Goal: Information Seeking & Learning: Learn about a topic

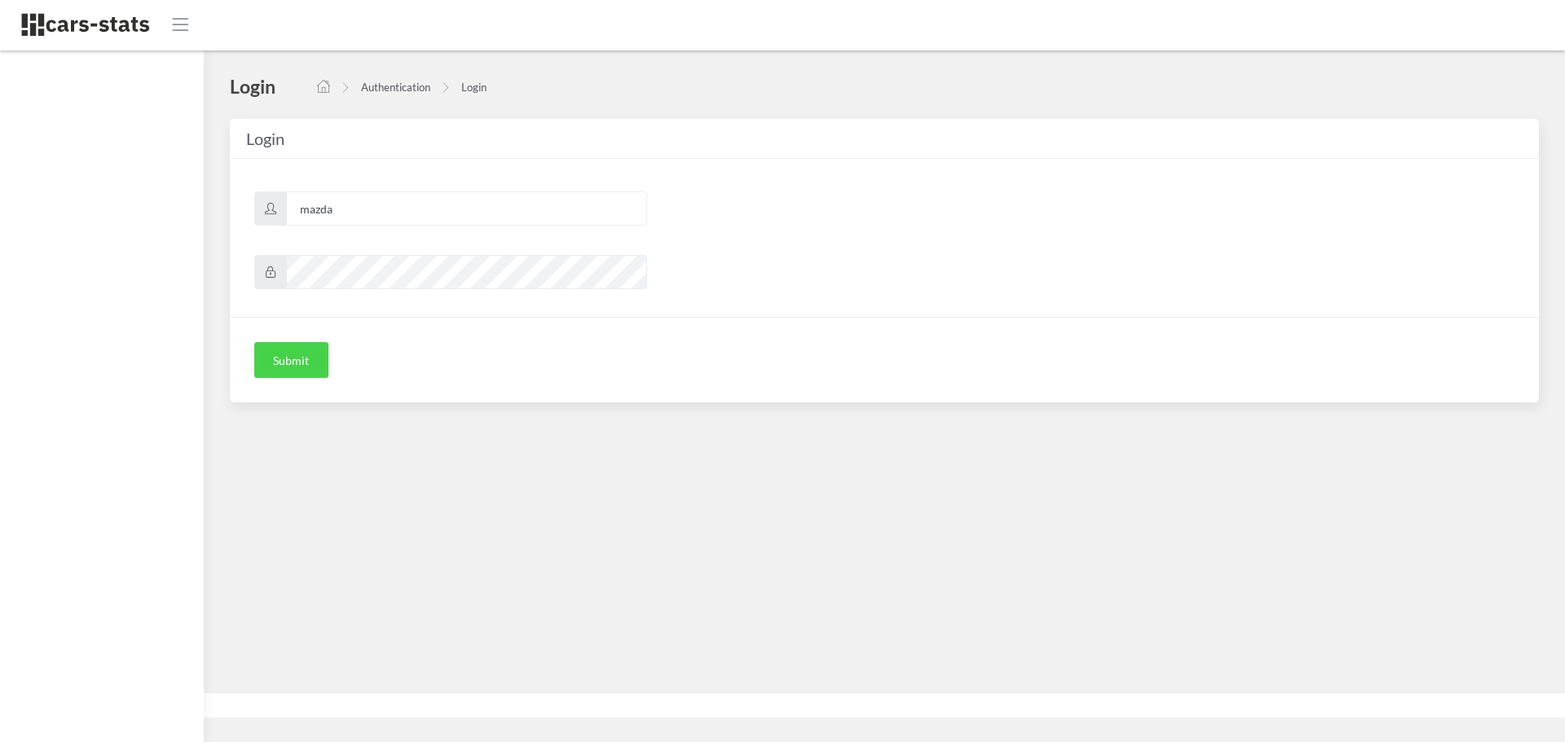
click at [292, 353] on button "Submit" at bounding box center [291, 360] width 74 height 36
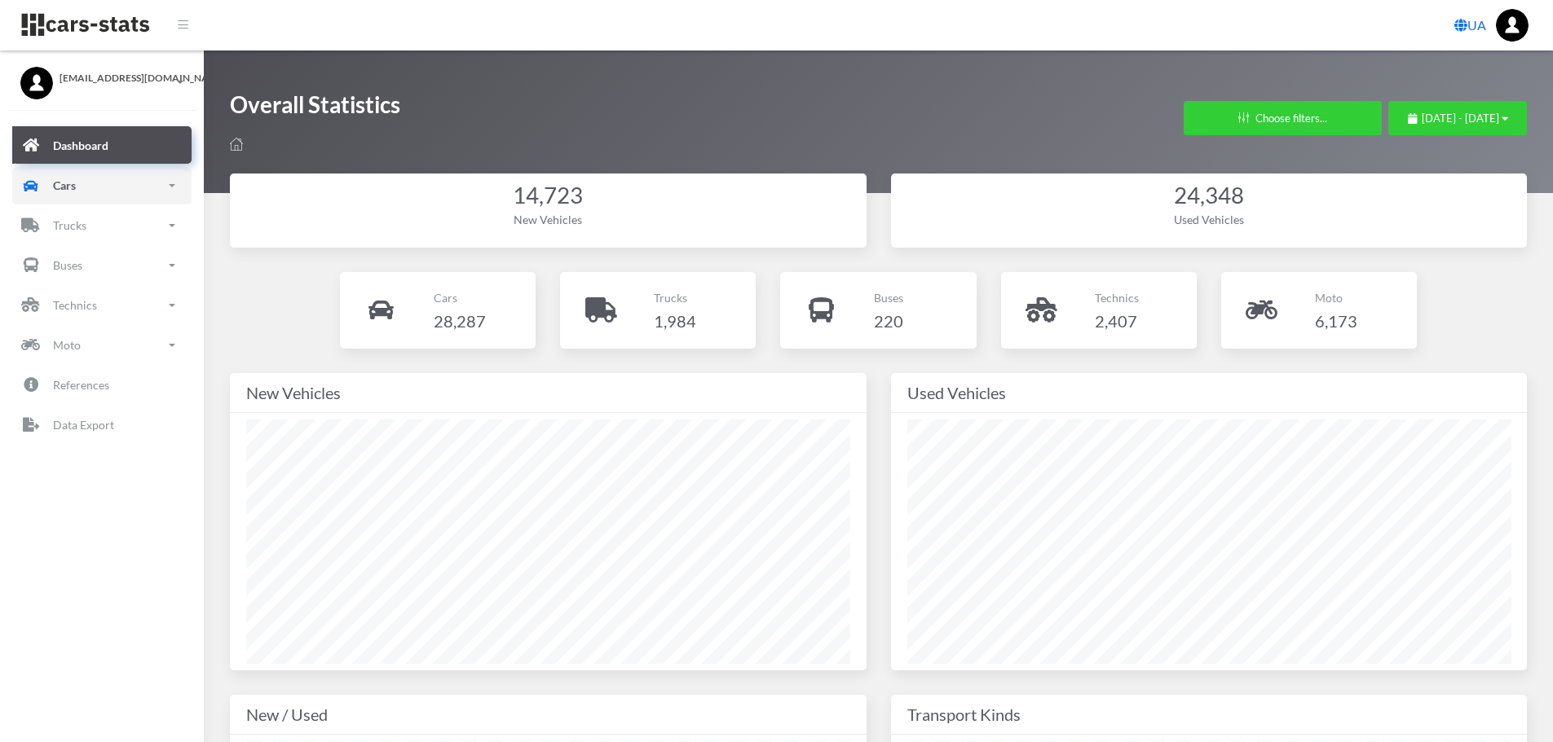
click at [100, 180] on link "Cars" at bounding box center [101, 185] width 179 height 37
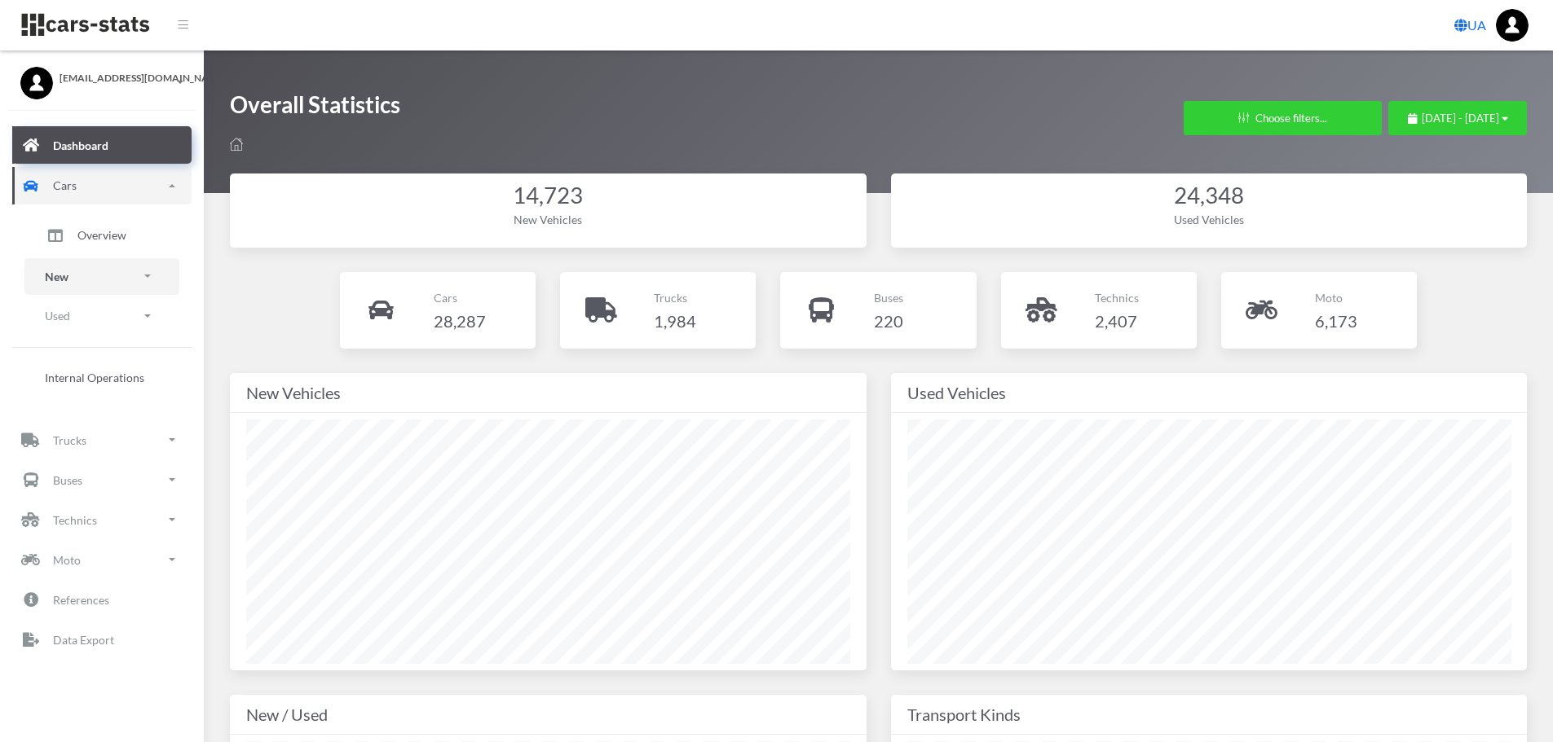
click at [102, 272] on link "New" at bounding box center [101, 276] width 155 height 37
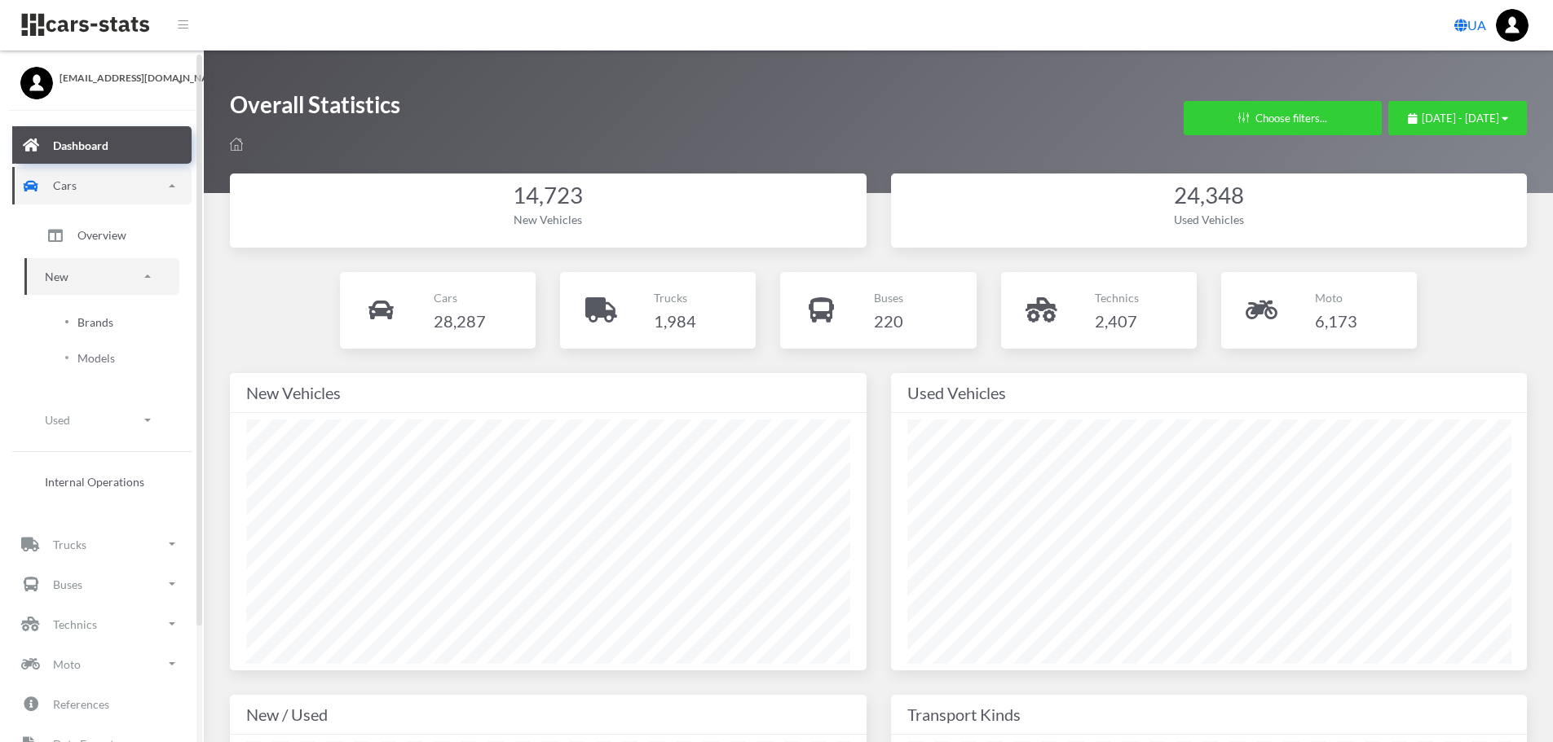
click at [106, 324] on span "Brands" at bounding box center [95, 322] width 36 height 17
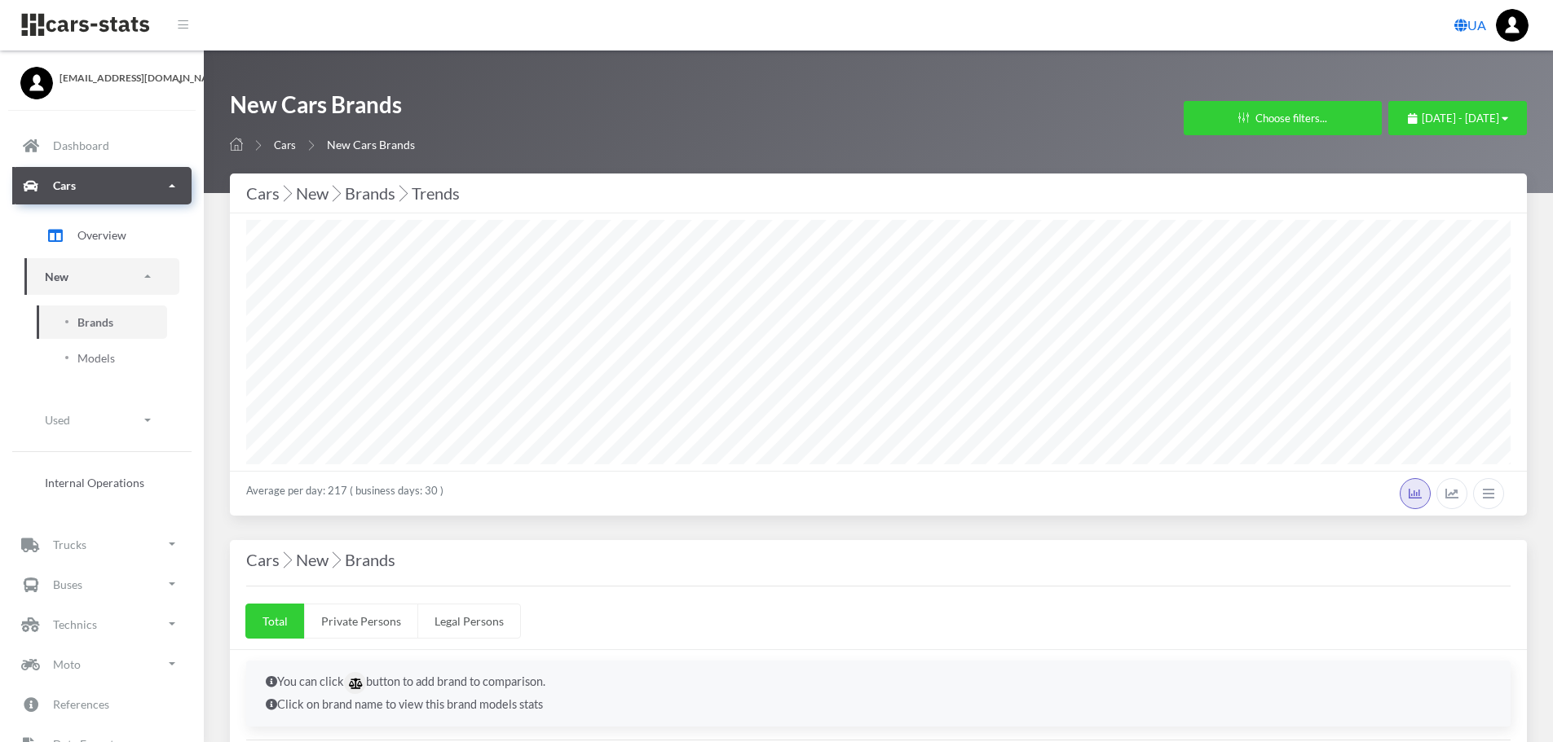
select select "25"
click at [1421, 121] on span "[DATE] - [DATE]" at bounding box center [1459, 118] width 77 height 13
click at [1434, 219] on li "This Month" at bounding box center [1450, 221] width 114 height 25
select select "25"
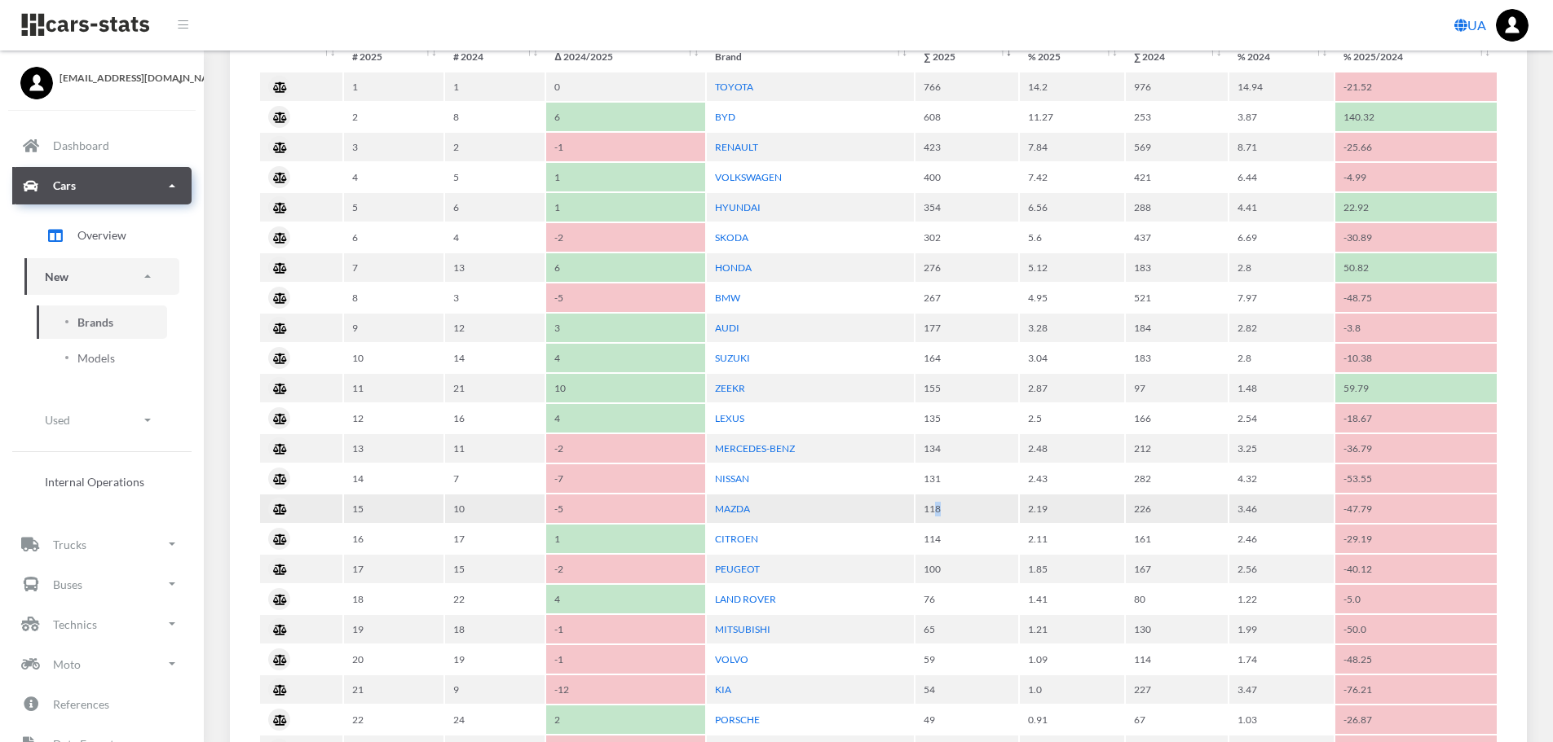
drag, startPoint x: 932, startPoint y: 510, endPoint x: 998, endPoint y: 510, distance: 65.2
click at [983, 510] on td "118" at bounding box center [966, 509] width 103 height 29
click at [1030, 510] on td "2.19" at bounding box center [1072, 509] width 104 height 29
drag, startPoint x: 1055, startPoint y: 509, endPoint x: 1103, endPoint y: 510, distance: 47.3
click at [1086, 509] on td "2.19" at bounding box center [1072, 509] width 104 height 29
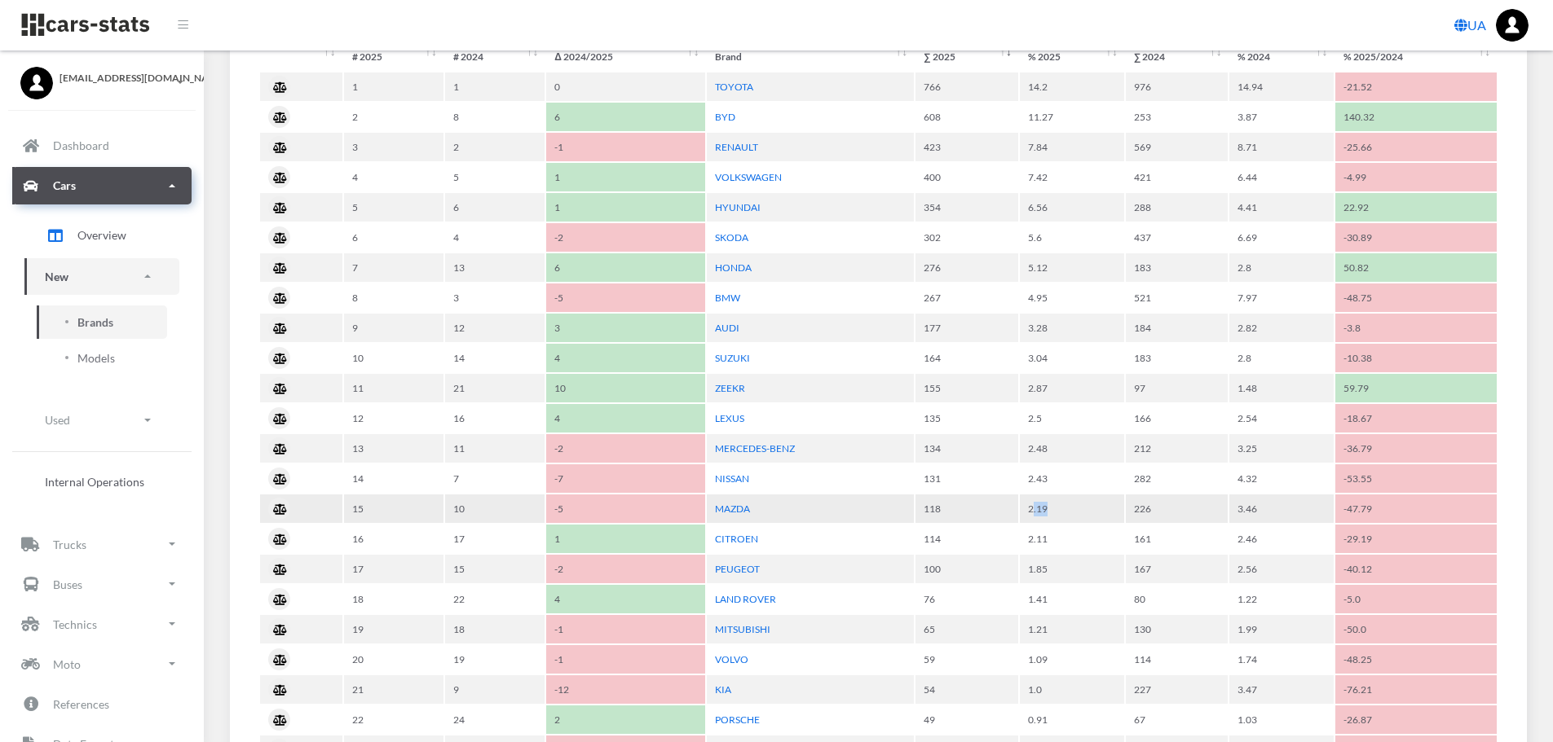
click at [1103, 510] on td "2.19" at bounding box center [1072, 509] width 104 height 29
drag, startPoint x: 957, startPoint y: 505, endPoint x: 979, endPoint y: 507, distance: 22.1
click at [970, 507] on td "118" at bounding box center [966, 509] width 103 height 29
click at [980, 508] on td "118" at bounding box center [966, 509] width 103 height 29
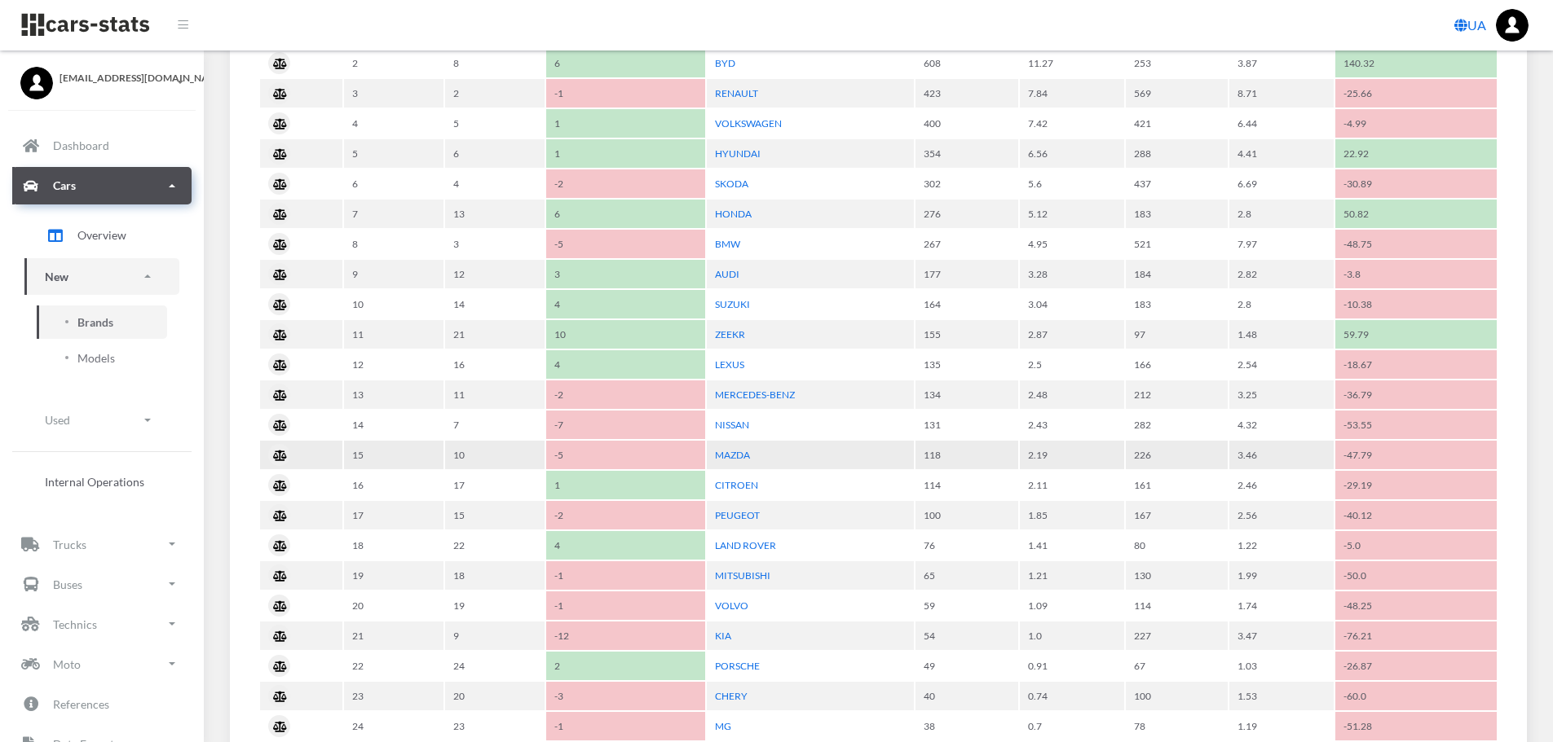
scroll to position [896, 0]
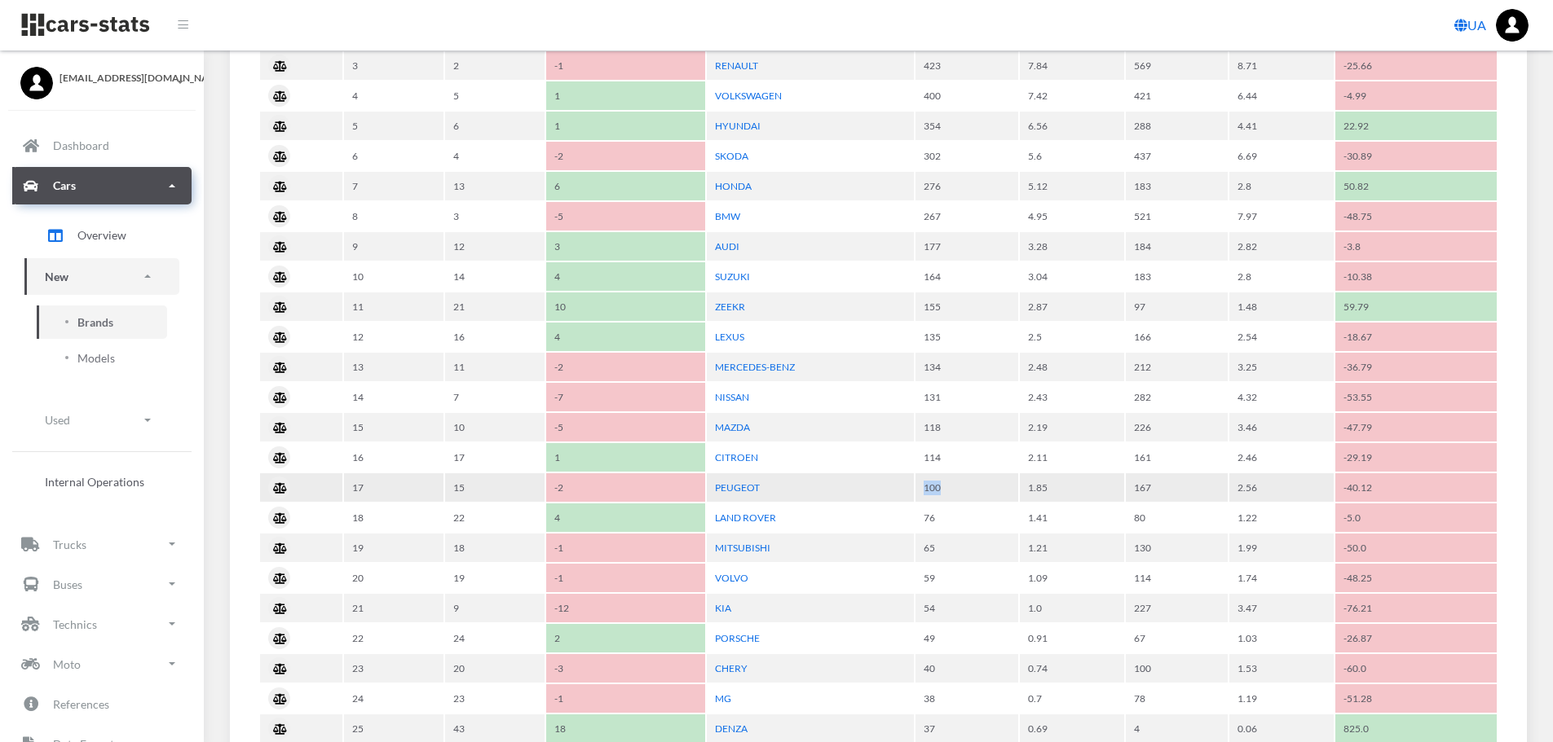
drag, startPoint x: 918, startPoint y: 486, endPoint x: 961, endPoint y: 486, distance: 43.2
click at [961, 486] on tr "17 15 -2 PEUGEOT 100 1.85 167 2.56 -40.12" at bounding box center [878, 488] width 1236 height 29
click at [971, 486] on td "100" at bounding box center [966, 488] width 103 height 29
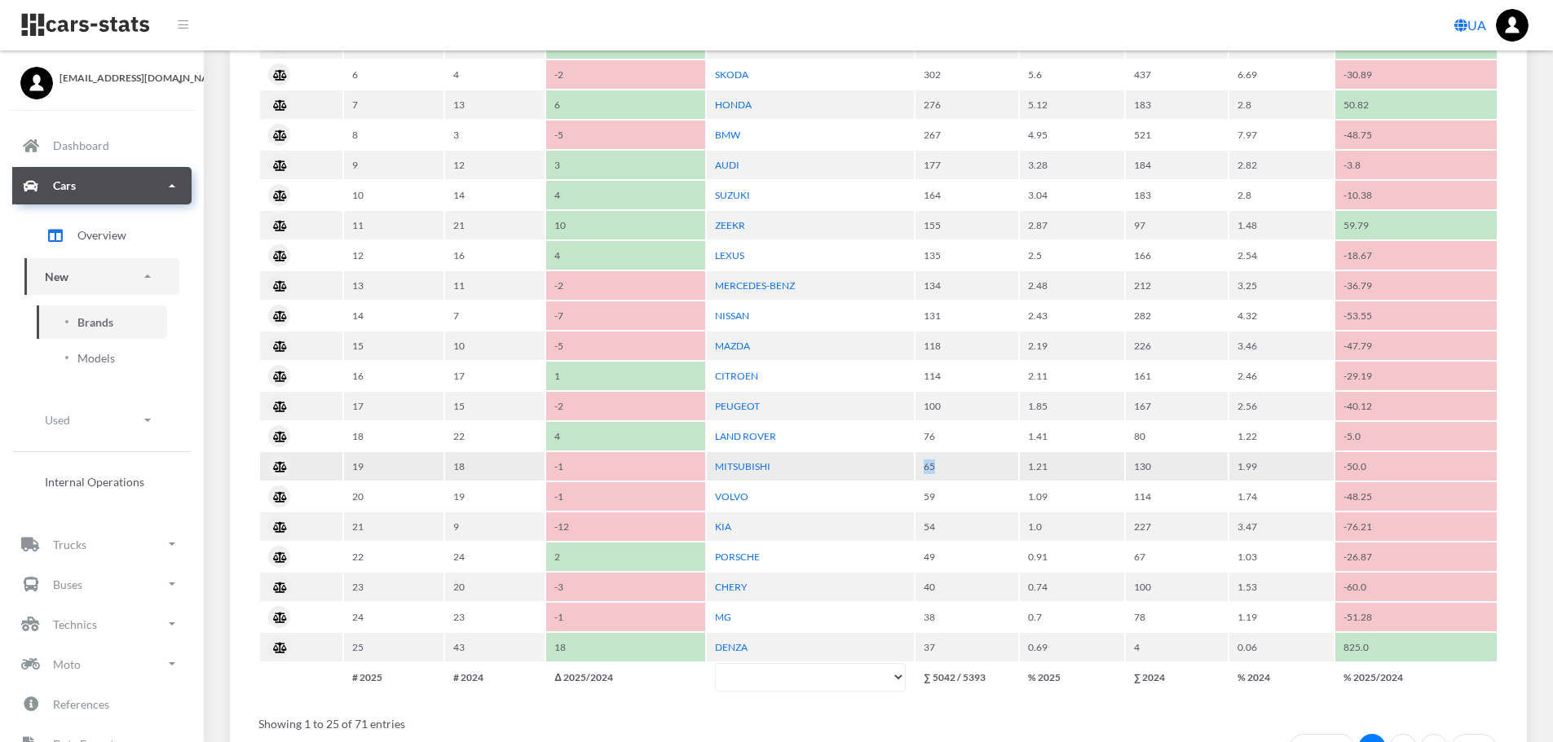
drag, startPoint x: 921, startPoint y: 467, endPoint x: 953, endPoint y: 469, distance: 31.8
click at [953, 469] on td "65" at bounding box center [966, 466] width 103 height 29
click at [965, 469] on td "65" at bounding box center [966, 466] width 103 height 29
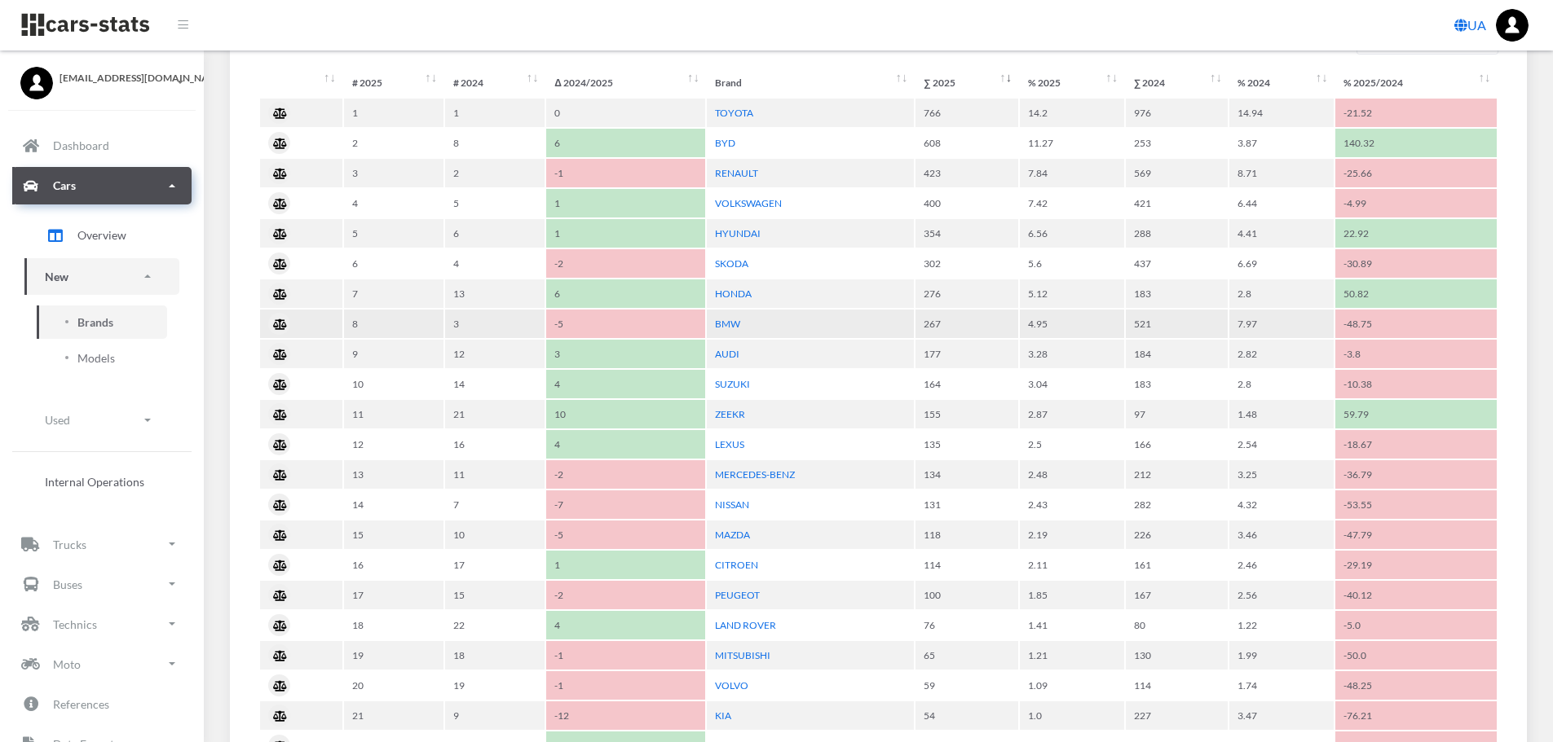
scroll to position [815, 0]
